Goal: Communication & Community: Participate in discussion

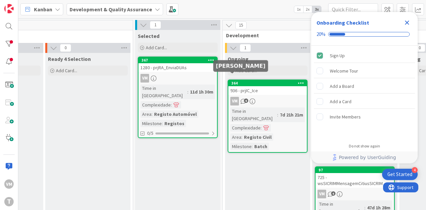
scroll to position [0, 175]
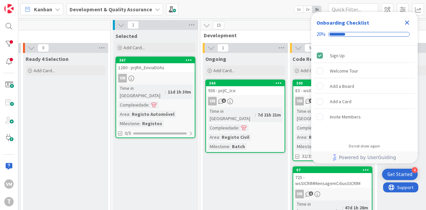
click at [245, 91] on div "936 - prjIC_Ice" at bounding box center [245, 90] width 78 height 9
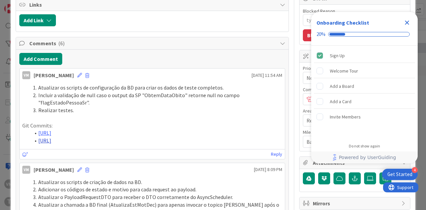
scroll to position [67, 0]
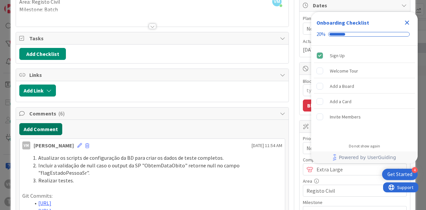
click at [55, 126] on button "Add Comment" at bounding box center [40, 129] width 43 height 12
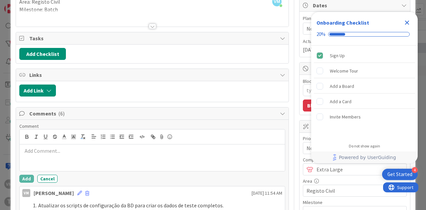
type textarea "x"
click at [111, 138] on line "button" at bounding box center [112, 138] width 3 height 0
click at [99, 139] on div at bounding box center [152, 136] width 265 height 15
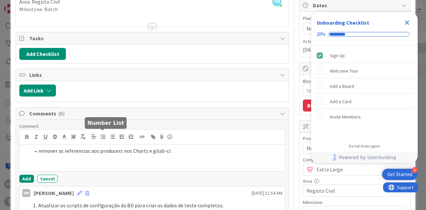
click at [102, 137] on icon "button" at bounding box center [103, 137] width 6 height 6
click at [42, 149] on li "remover as referencias aos producers nos Charts e gilab-ci." at bounding box center [156, 151] width 252 height 8
click at [76, 155] on div "Remover as referencias aos producers nos Charts e gilab-ci." at bounding box center [152, 157] width 265 height 27
click at [81, 150] on li "Remover as referencias aos producers nos Charts e gilab-ci." at bounding box center [156, 151] width 252 height 8
click at [0, 0] on lt-span "refer ê ncias" at bounding box center [0, 0] width 0 height 0
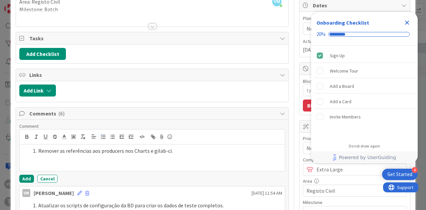
click at [178, 150] on li "Remover as referências aos producers nos Charts e gilab-ci." at bounding box center [156, 151] width 252 height 8
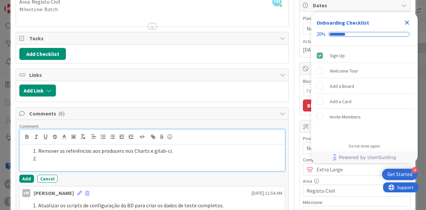
click at [60, 155] on li at bounding box center [156, 159] width 252 height 8
click at [39, 158] on li "remover o comentário da tag @Startup do ErrorCodeInitializer." at bounding box center [156, 159] width 252 height 8
click at [200, 157] on li "Remover o comentário da tag @Startup do ErrorCodeInitializer." at bounding box center [156, 159] width 252 height 8
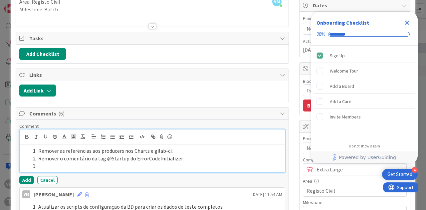
click at [47, 167] on li at bounding box center [156, 166] width 252 height 8
click at [117, 162] on li "Corrigir erros do sonarqube." at bounding box center [156, 166] width 252 height 8
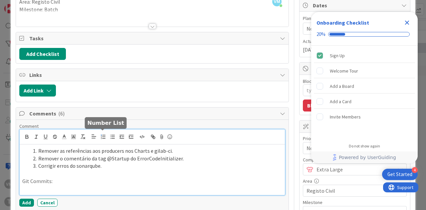
click at [100, 135] on icon "button" at bounding box center [103, 137] width 6 height 6
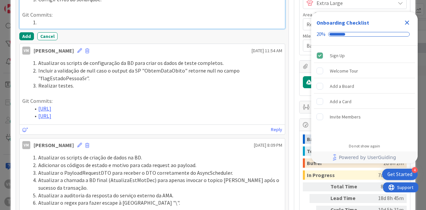
scroll to position [100, 0]
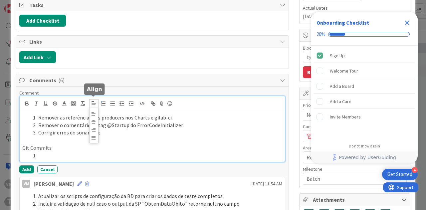
click at [94, 103] on icon at bounding box center [94, 103] width 6 height 6
click at [112, 104] on icon "button" at bounding box center [112, 103] width 6 height 6
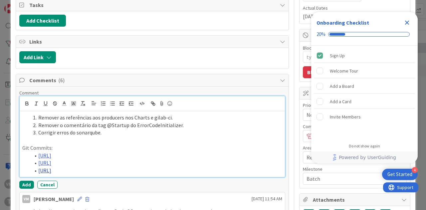
scroll to position [166, 0]
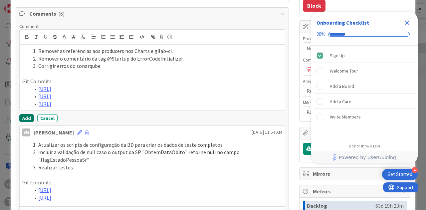
click at [26, 122] on button "Add" at bounding box center [26, 118] width 15 height 8
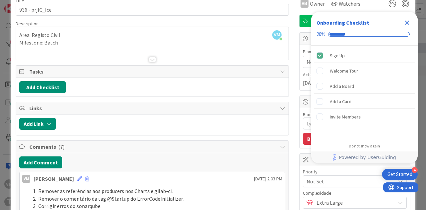
scroll to position [0, 0]
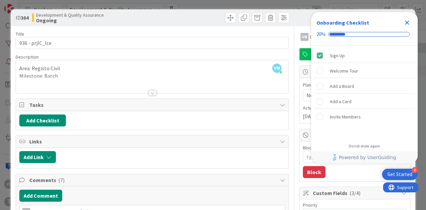
click at [404, 23] on icon "Close Checklist" at bounding box center [407, 23] width 8 height 8
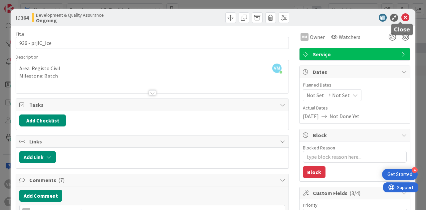
click at [401, 14] on icon at bounding box center [405, 18] width 8 height 8
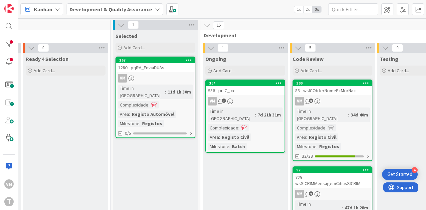
click at [248, 89] on div "936 - prjIC_Ice" at bounding box center [245, 90] width 78 height 9
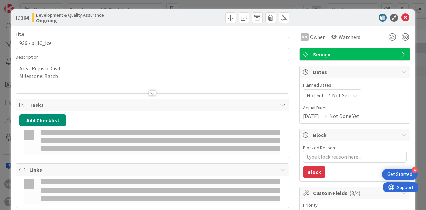
type textarea "x"
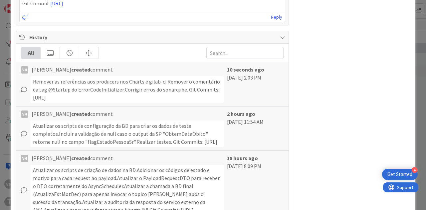
scroll to position [804, 0]
